Goal: Task Accomplishment & Management: Manage account settings

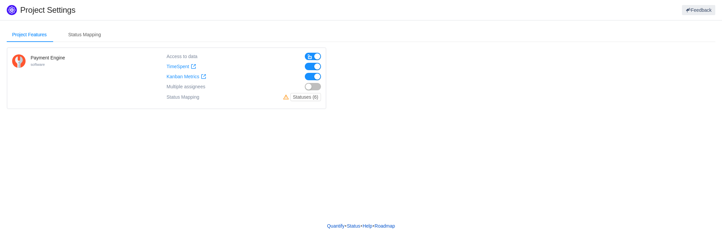
click at [317, 54] on button "button" at bounding box center [313, 56] width 16 height 7
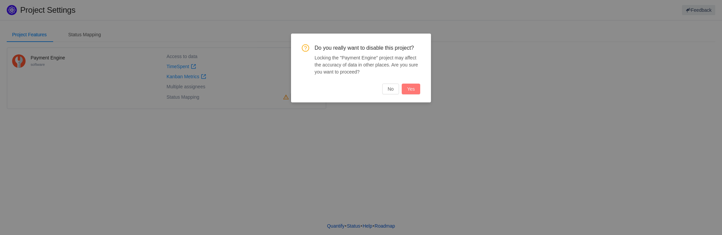
click at [411, 88] on button "Yes" at bounding box center [411, 89] width 18 height 11
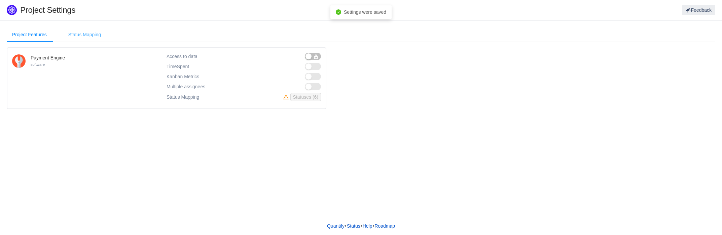
click at [97, 35] on div "Status Mapping" at bounding box center [84, 34] width 43 height 15
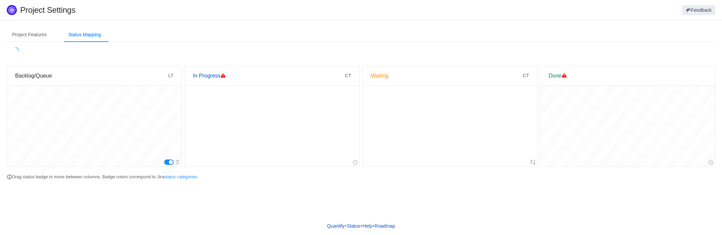
click at [170, 161] on button "button" at bounding box center [168, 162] width 9 height 5
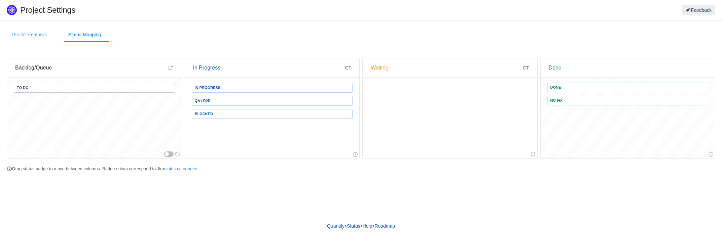
click at [36, 36] on div "Project Features" at bounding box center [29, 34] width 45 height 15
